Goal: Task Accomplishment & Management: Use online tool/utility

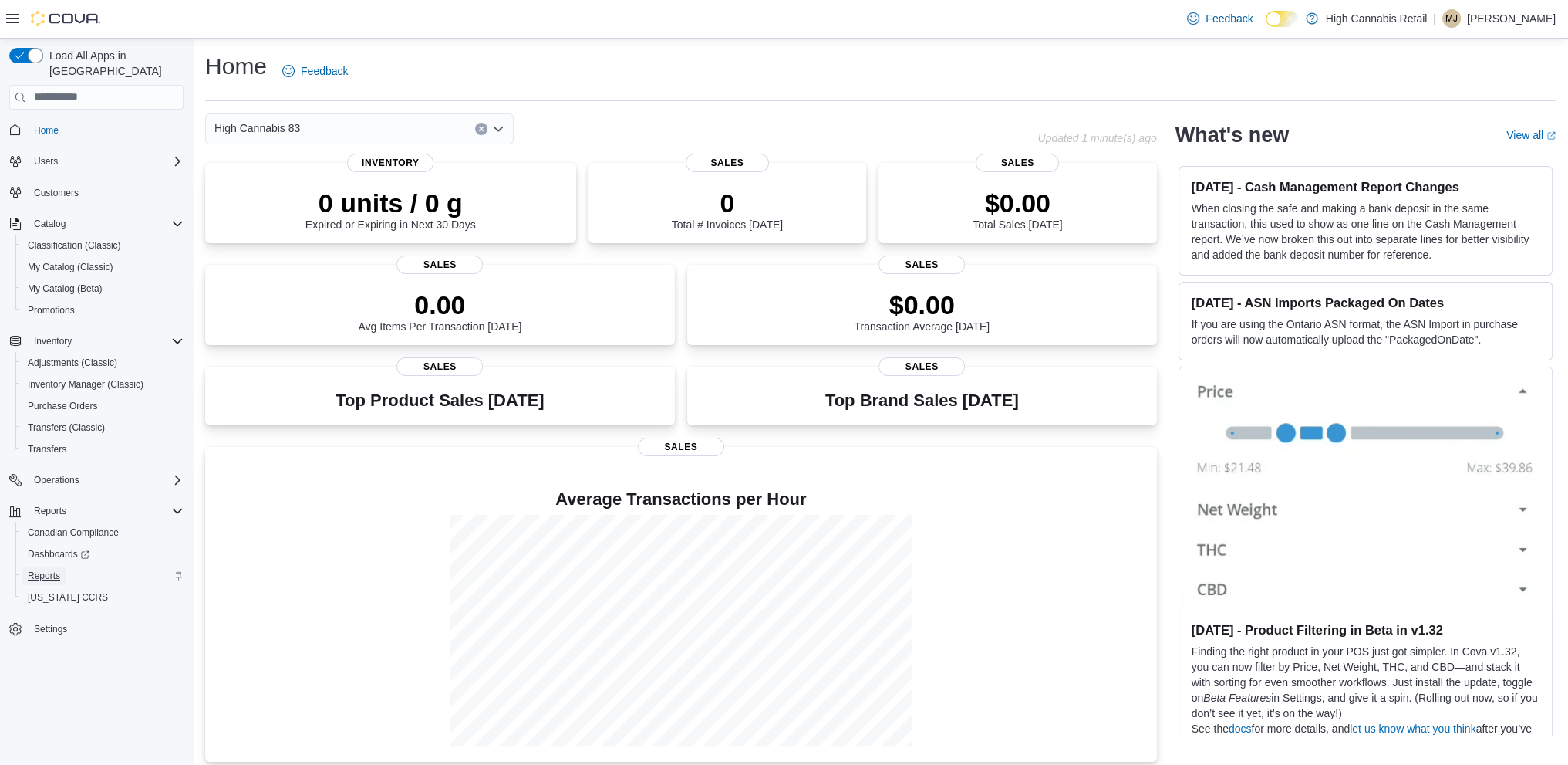
click at [59, 569] on span "Reports" at bounding box center [44, 576] width 33 height 12
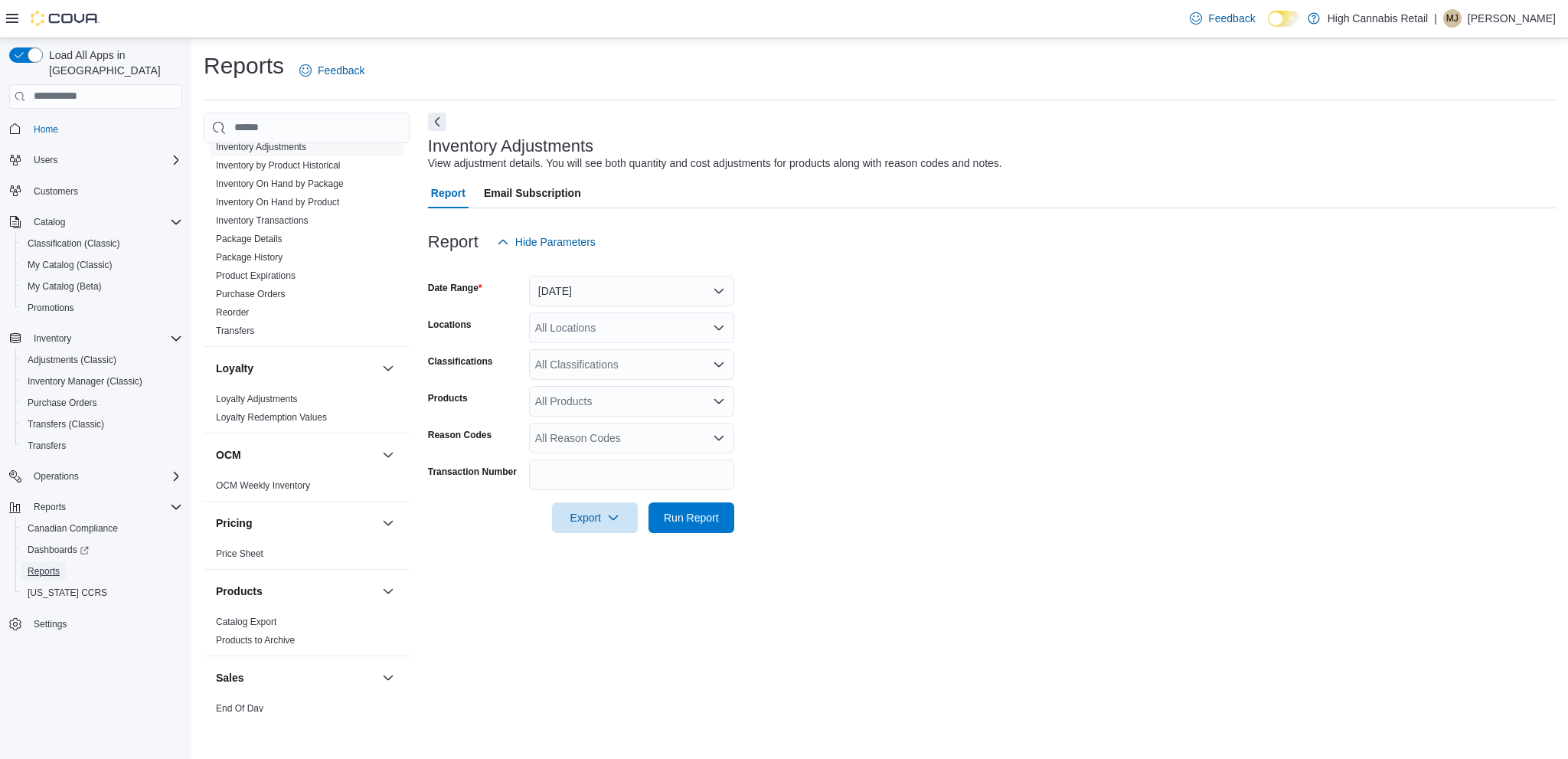
scroll to position [887, 0]
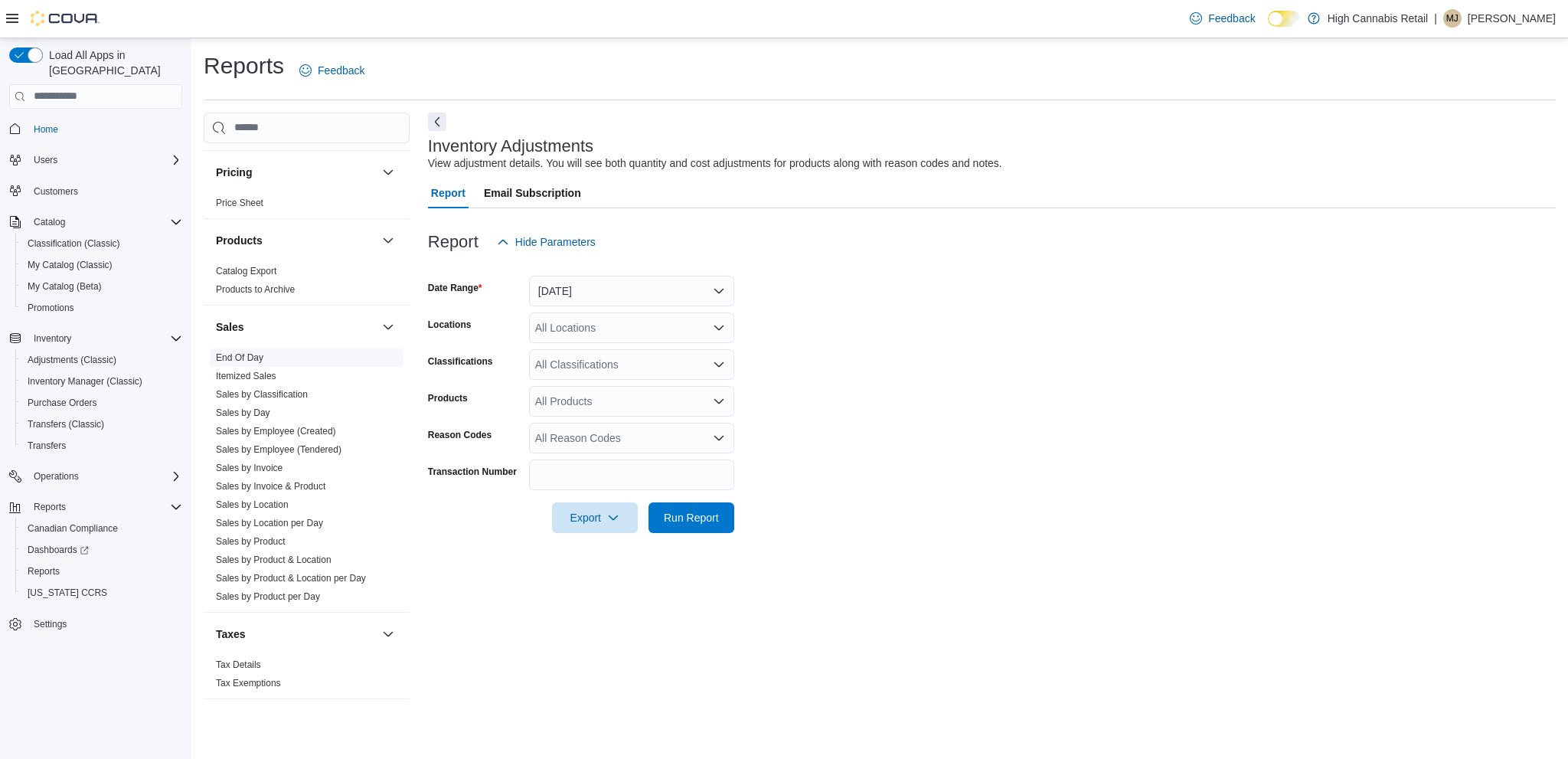
click at [225, 359] on link "End Of Day" at bounding box center [240, 358] width 47 height 10
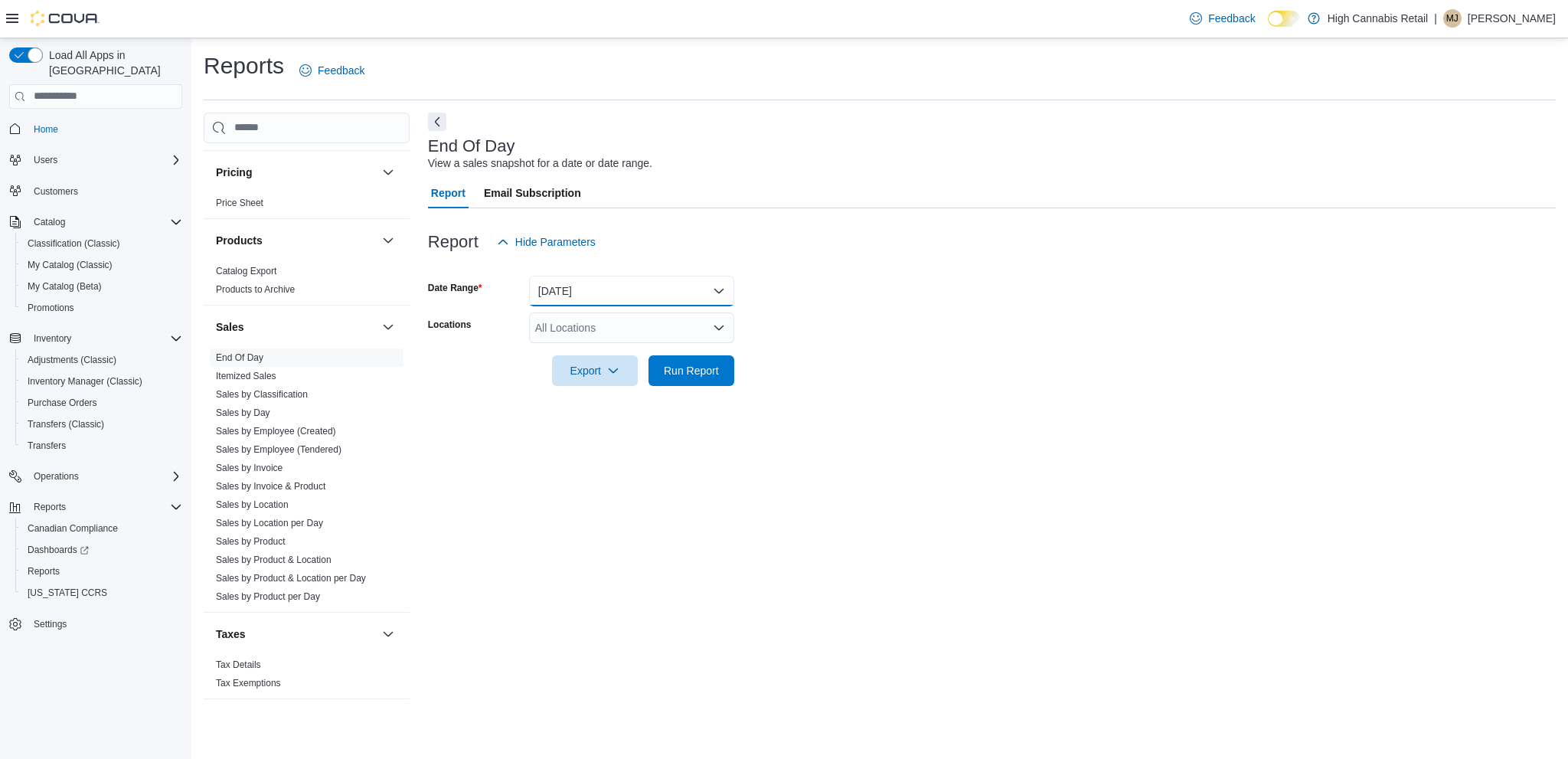
click at [610, 299] on button "[DATE]" at bounding box center [631, 290] width 206 height 31
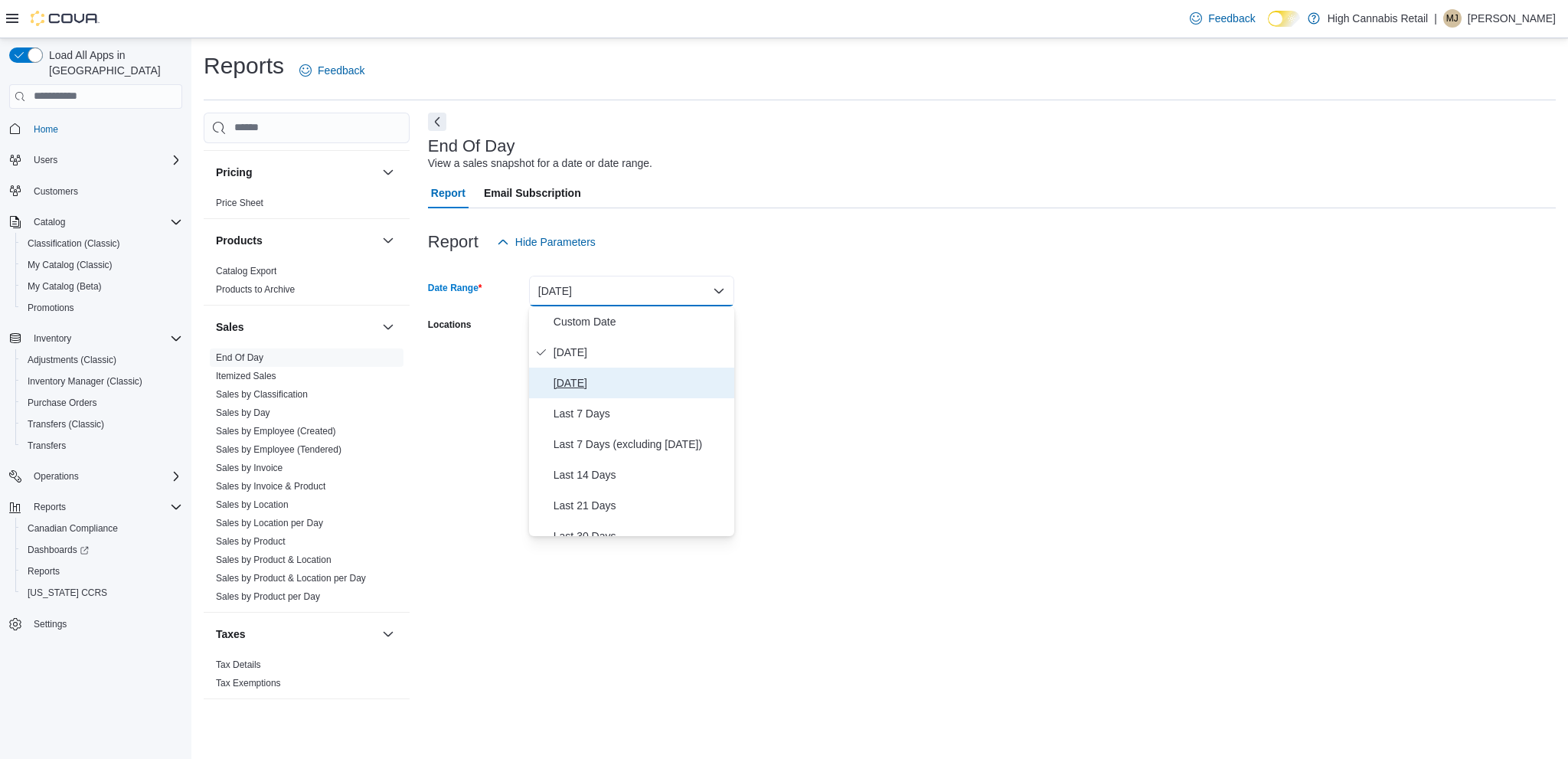
click at [603, 395] on button "[DATE]" at bounding box center [631, 382] width 206 height 31
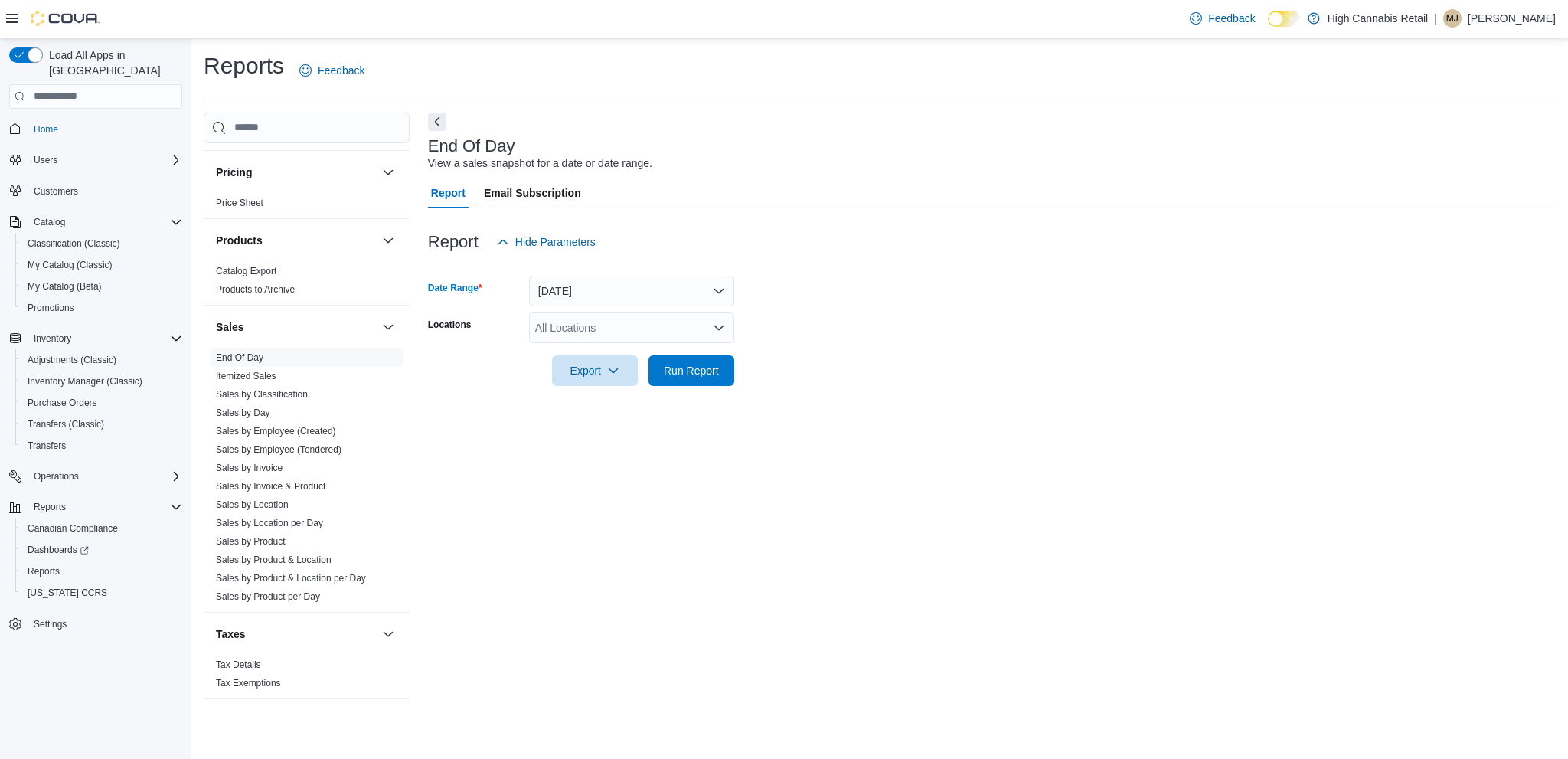
click at [686, 333] on div "All Locations" at bounding box center [631, 327] width 206 height 31
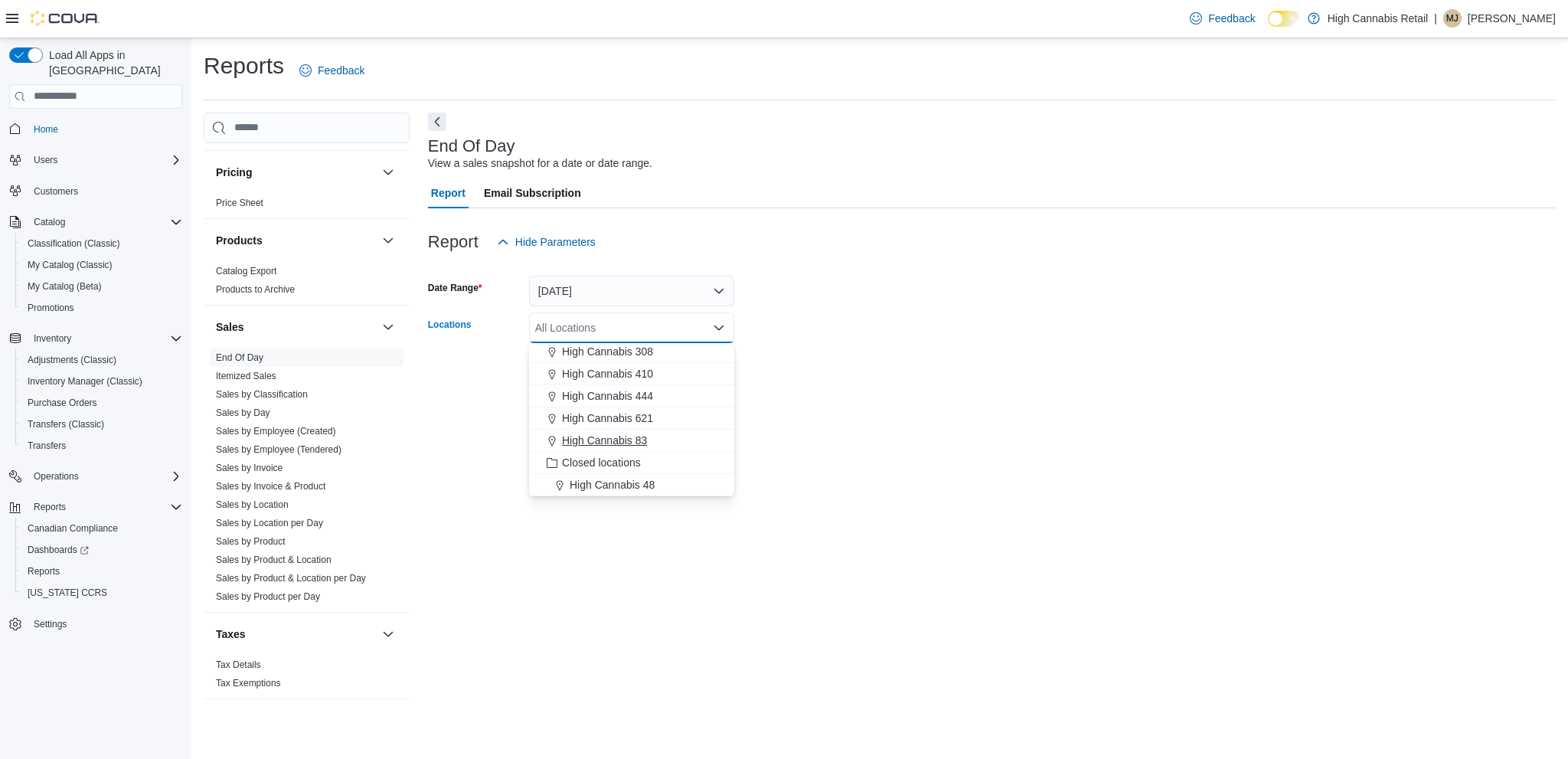
click at [630, 440] on span "High Cannabis 83" at bounding box center [604, 441] width 85 height 16
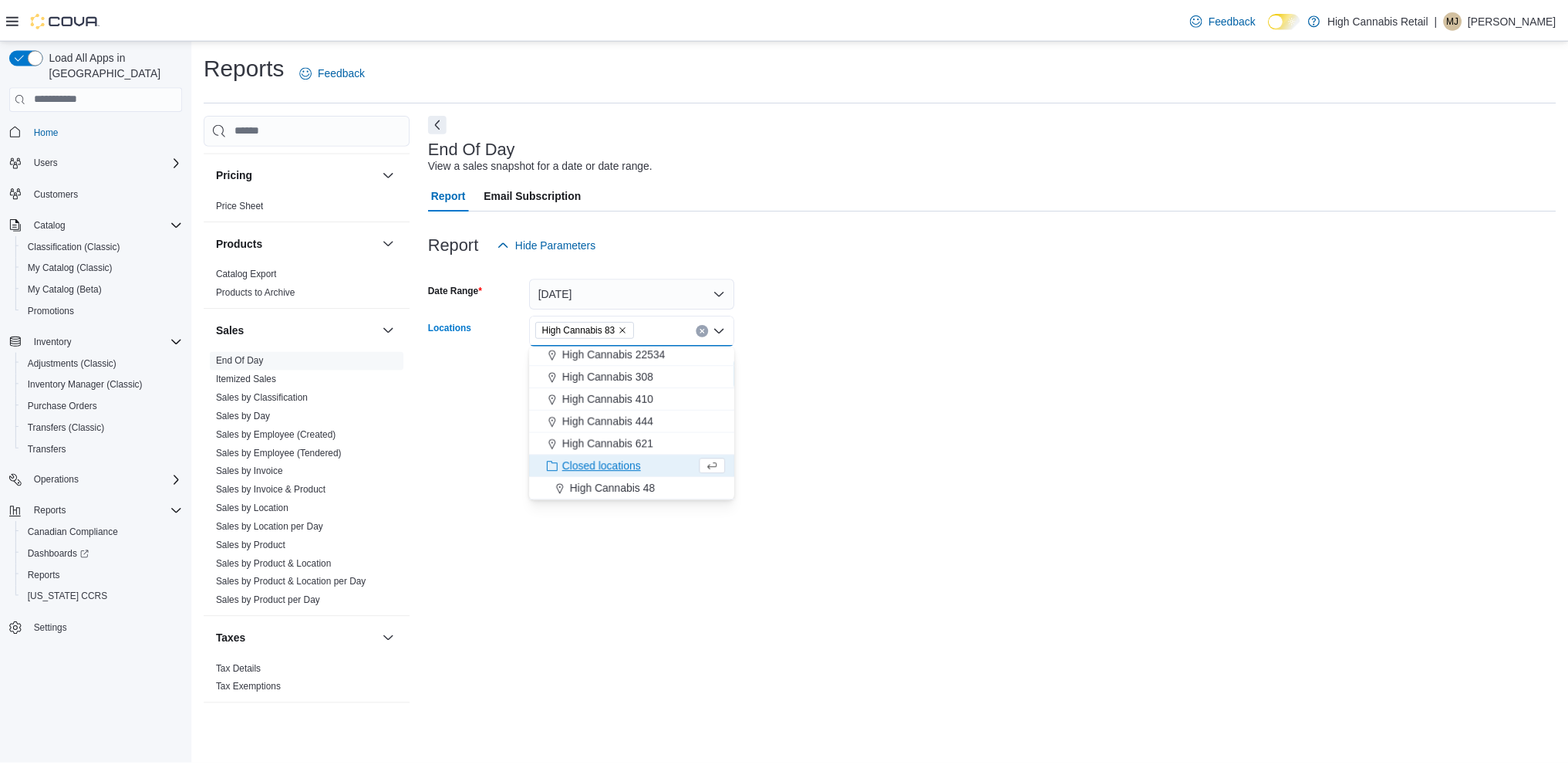
scroll to position [70, 0]
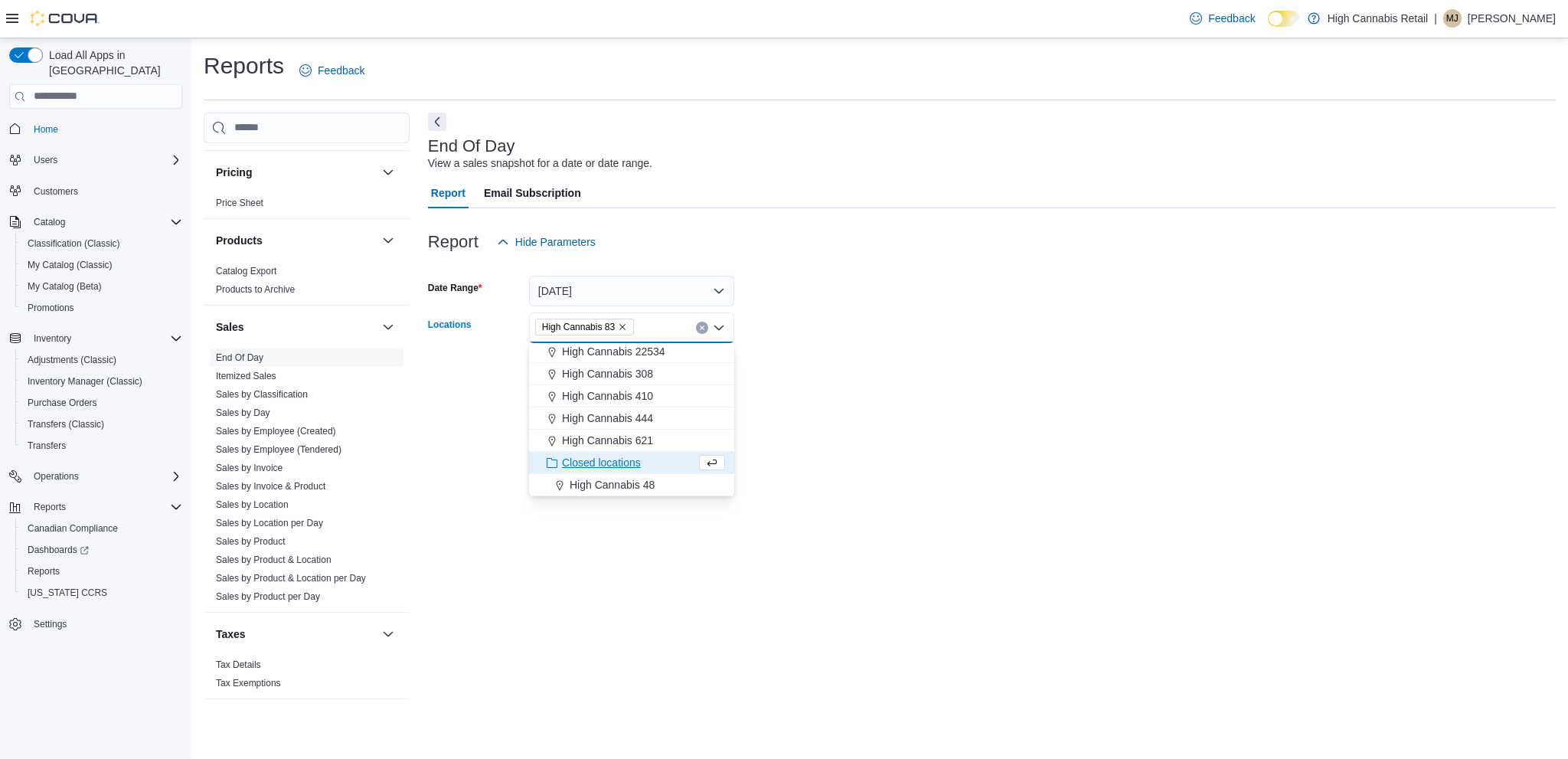
drag, startPoint x: 775, startPoint y: 352, endPoint x: 769, endPoint y: 358, distance: 8.5
click at [775, 353] on div at bounding box center [992, 349] width 1128 height 12
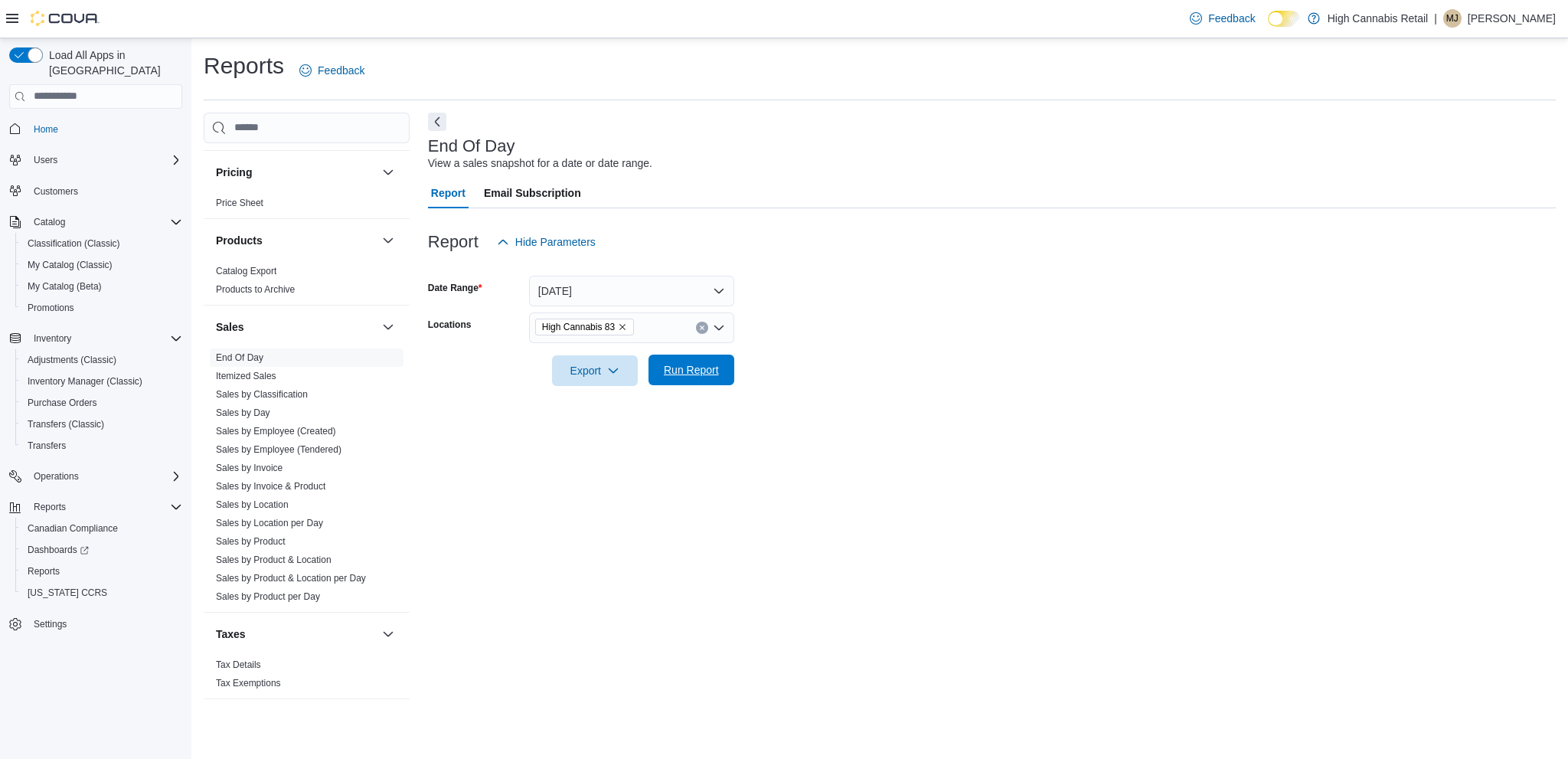
click at [671, 374] on span "Run Report" at bounding box center [691, 370] width 55 height 16
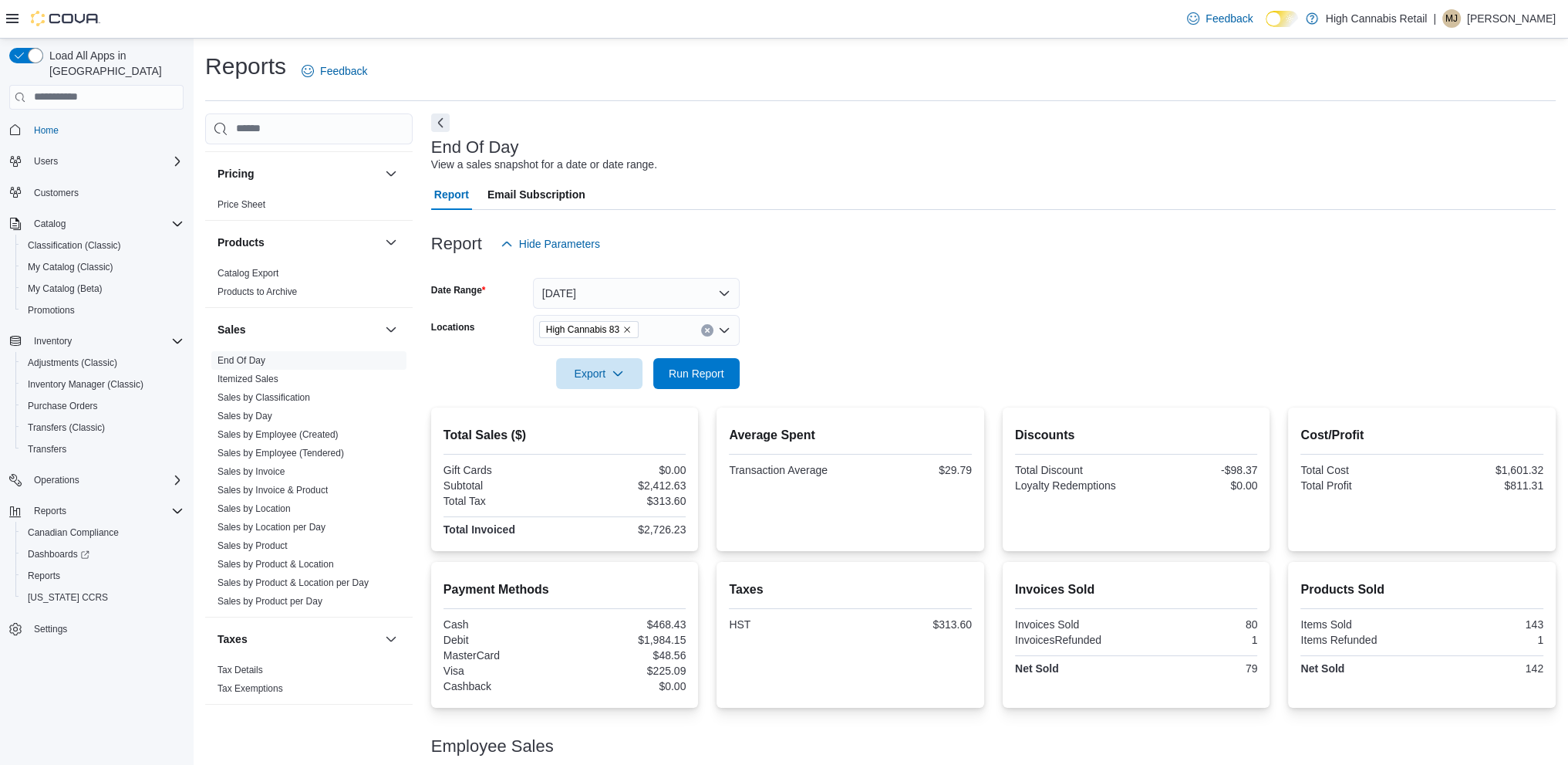
scroll to position [71, 0]
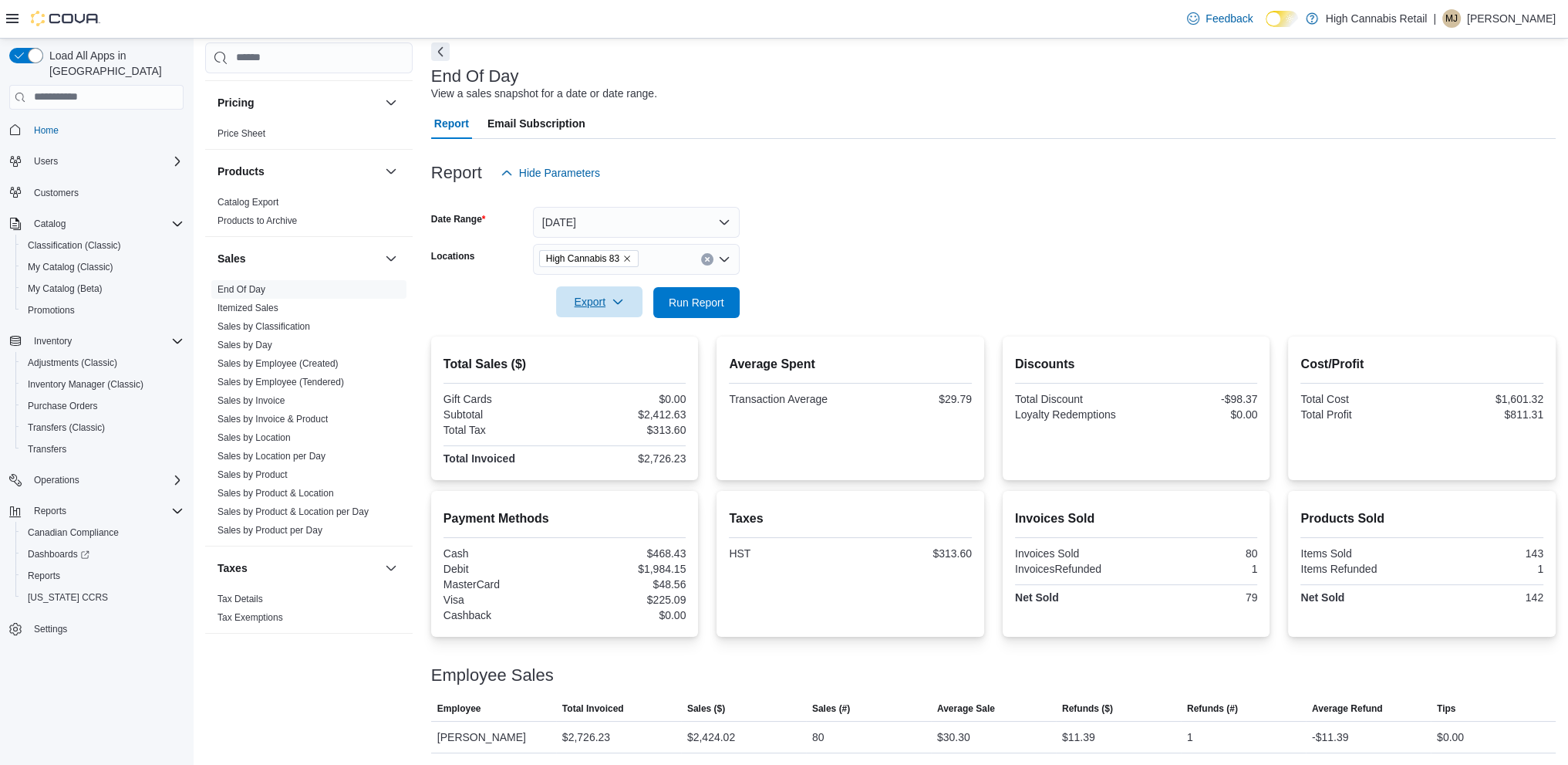
click at [582, 307] on span "Export" at bounding box center [599, 301] width 68 height 31
click at [607, 364] on span "Export to Pdf" at bounding box center [602, 364] width 70 height 12
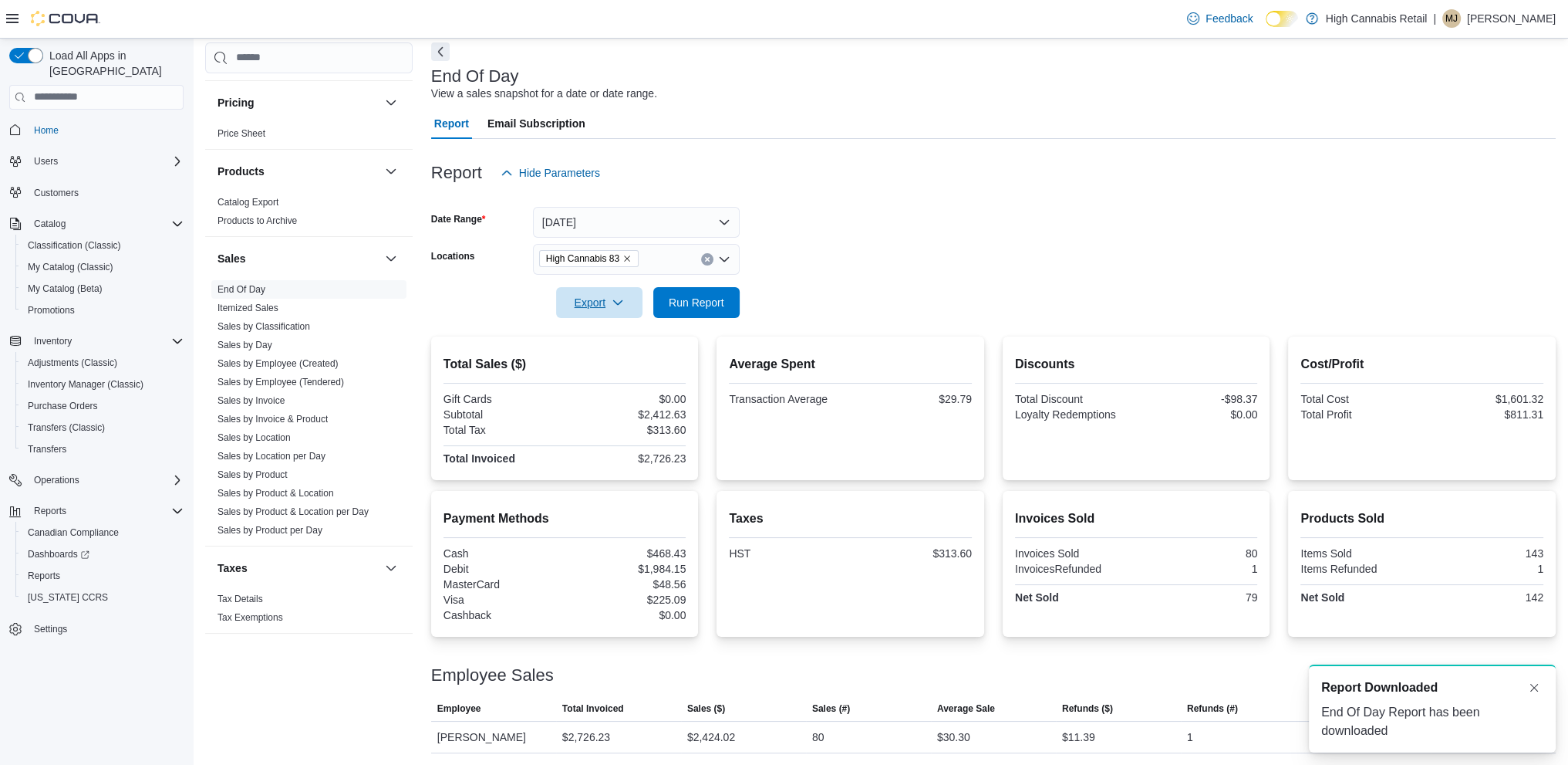
scroll to position [0, 0]
